Goal: Task Accomplishment & Management: Manage account settings

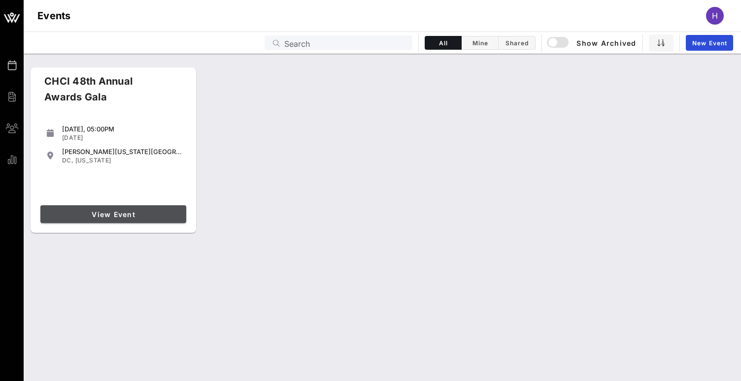
click at [158, 220] on link "View Event" at bounding box center [113, 214] width 146 height 18
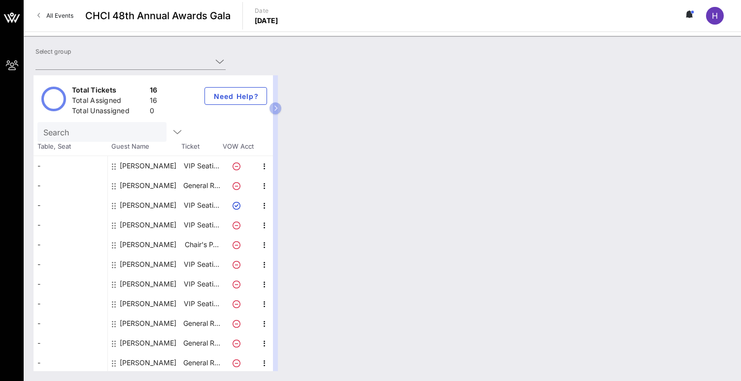
type input "Google (Google) [[PERSON_NAME], [EMAIL_ADDRESS][DOMAIN_NAME]]; [[PERSON_NAME], …"
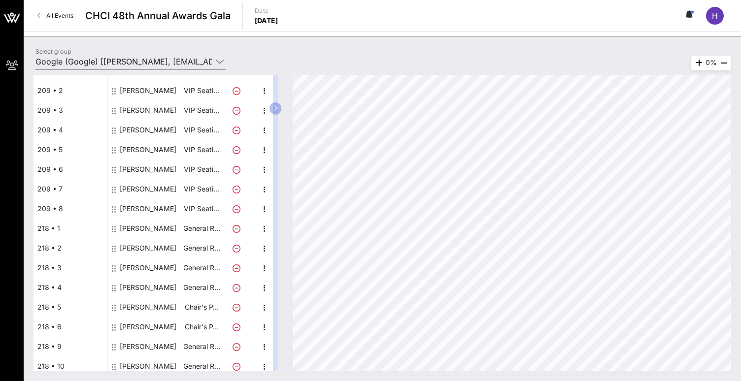
scroll to position [99, 0]
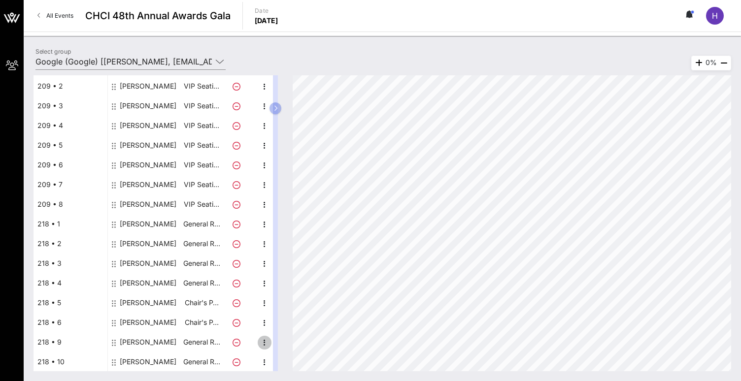
click at [267, 342] on icon "button" at bounding box center [265, 343] width 12 height 12
click at [283, 344] on div "Edit" at bounding box center [289, 345] width 20 height 8
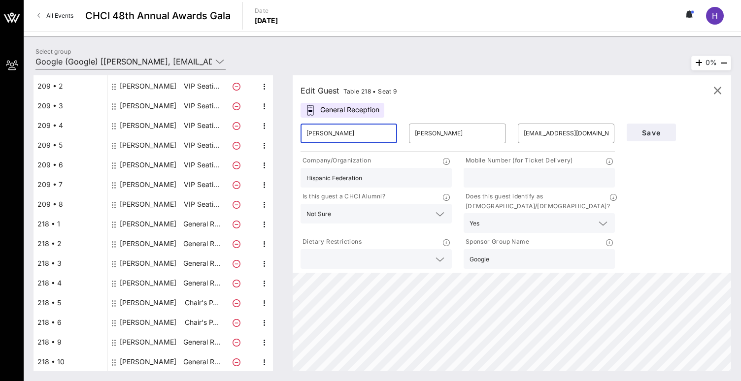
drag, startPoint x: 335, startPoint y: 131, endPoint x: 289, endPoint y: 131, distance: 46.8
click at [289, 131] on div "Edit Guest Table 218 • Seat 9 General Reception ​ [PERSON_NAME] ​ [PERSON_NAME]…" at bounding box center [507, 223] width 448 height 296
type input "[PERSON_NAME]"
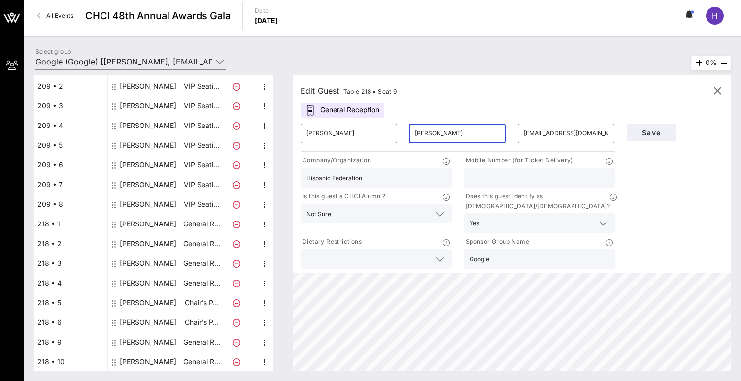
drag, startPoint x: 431, startPoint y: 132, endPoint x: 397, endPoint y: 132, distance: 34.0
click at [397, 132] on div "​ [PERSON_NAME] ​ [PERSON_NAME] ​ [EMAIL_ADDRESS][DOMAIN_NAME]" at bounding box center [457, 134] width 326 height 32
type input "Munda"
click at [588, 131] on input "[EMAIL_ADDRESS][DOMAIN_NAME]" at bounding box center [565, 134] width 85 height 16
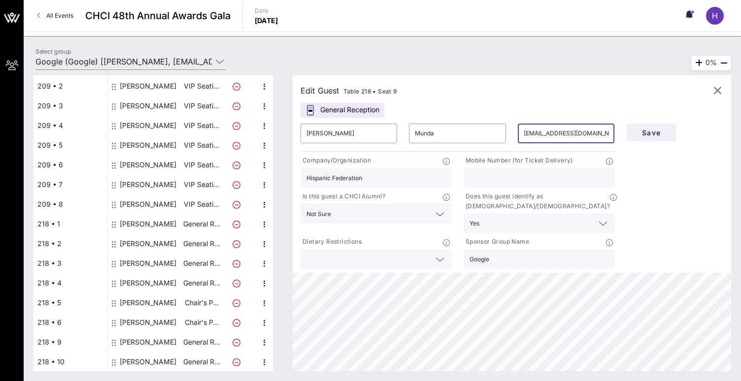
click at [588, 131] on input "[EMAIL_ADDRESS][DOMAIN_NAME]" at bounding box center [565, 134] width 85 height 16
paste input "[EMAIL_ADDRESS][DOMAIN_NAME]"
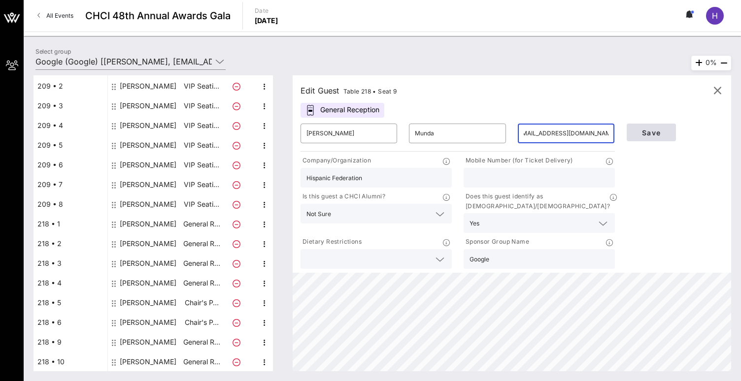
type input "[EMAIL_ADDRESS][DOMAIN_NAME]"
click at [648, 127] on button "Save" at bounding box center [650, 133] width 49 height 18
